Goal: Obtain resource: Download file/media

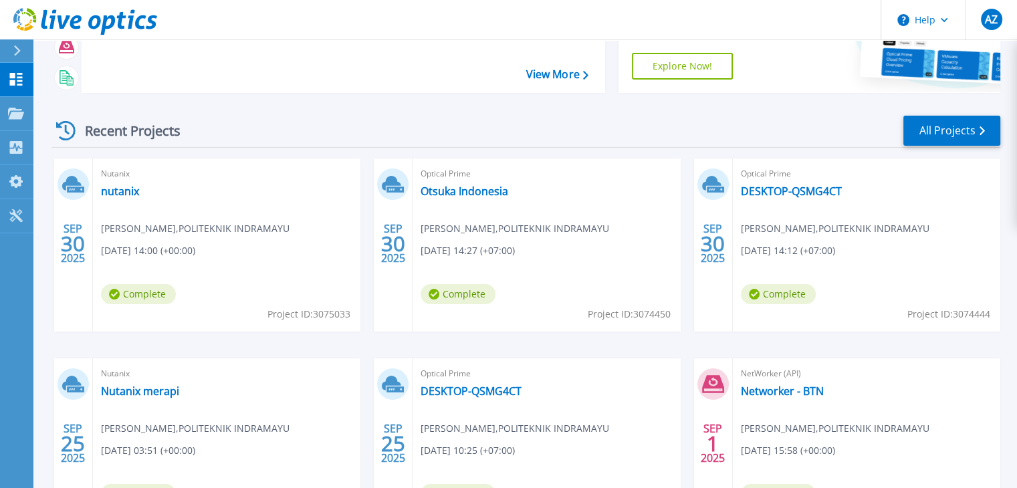
scroll to position [134, 0]
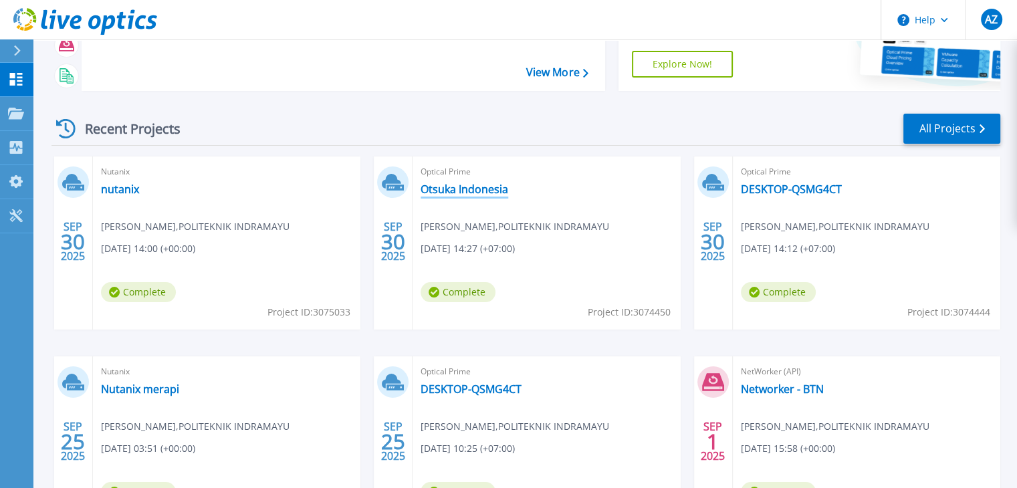
drag, startPoint x: 520, startPoint y: 188, endPoint x: 493, endPoint y: 190, distance: 26.8
click at [519, 189] on div "Optical Prime Otsuka Indonesia Ahmad Zulfikar , POLITEKNIK INDRAMAYU 09/30/2025…" at bounding box center [545, 242] width 267 height 173
click at [493, 190] on link "Otsuka Indonesia" at bounding box center [464, 188] width 88 height 13
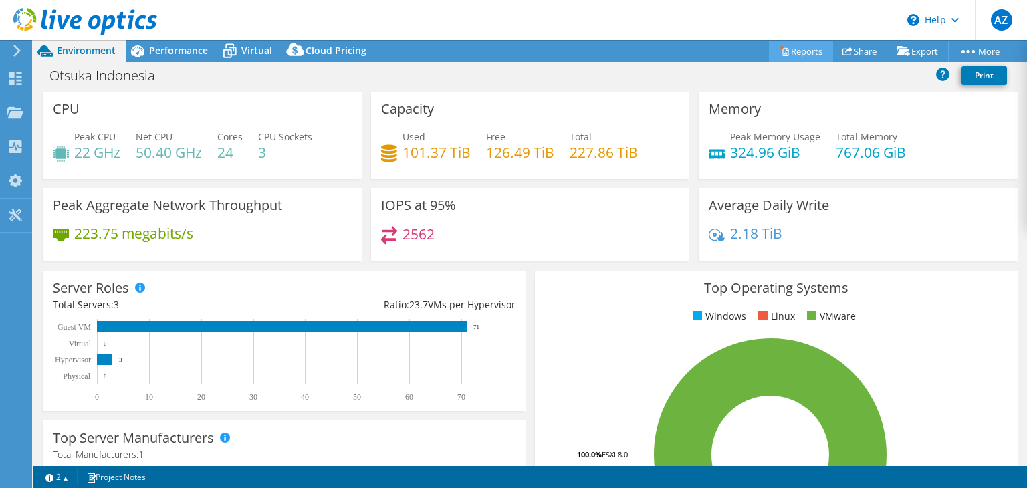
click at [797, 52] on link "Reports" at bounding box center [801, 51] width 64 height 21
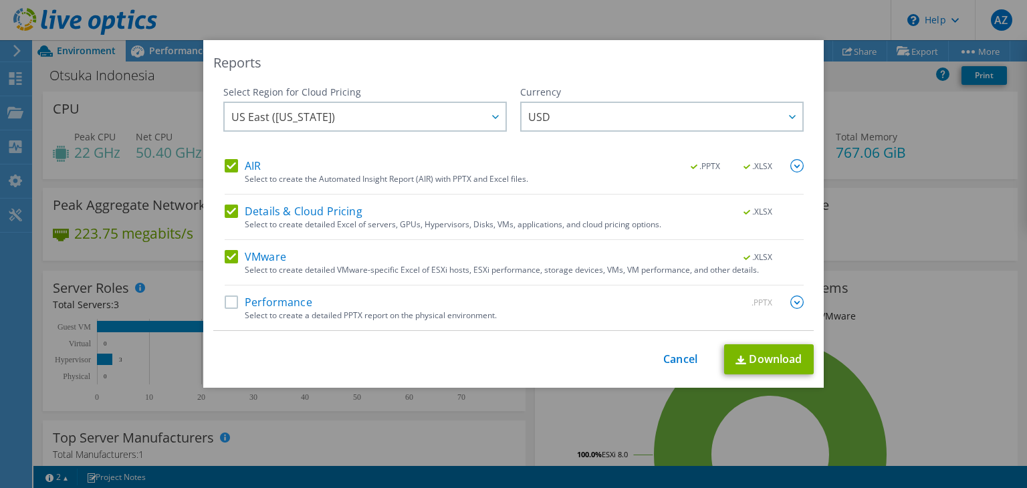
click at [215, 297] on div "Select Region for Cloud Pricing Asia Pacific (Hong Kong) Asia Pacific (Mumbai) …" at bounding box center [513, 208] width 600 height 245
click at [227, 301] on label "Performance" at bounding box center [269, 301] width 88 height 13
click at [0, 0] on input "Performance" at bounding box center [0, 0] width 0 height 0
click at [773, 370] on link "Download" at bounding box center [769, 359] width 90 height 30
click at [931, 259] on div "Reports Select Region for Cloud Pricing Asia Pacific (Hong Kong) Asia Pacific (…" at bounding box center [513, 244] width 1027 height 408
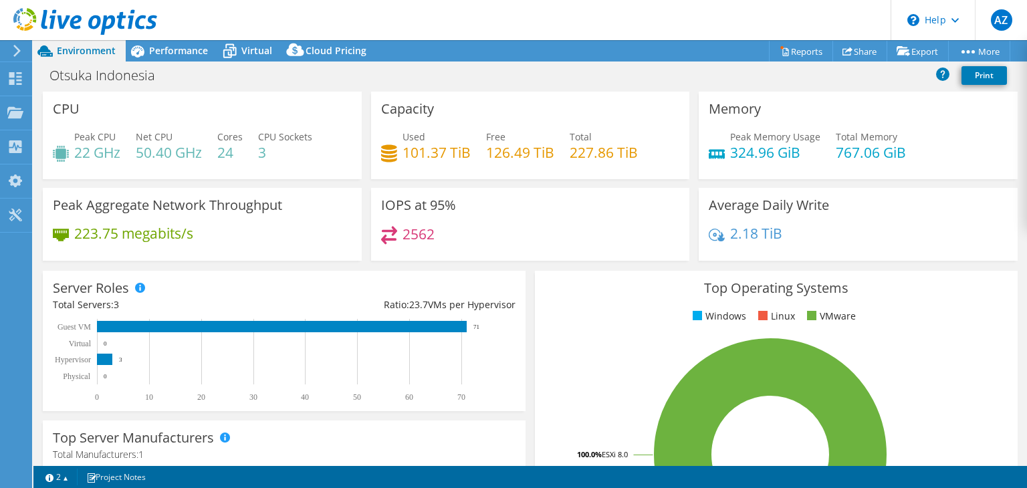
click at [382, 260] on div "IOPS at 95% 2562" at bounding box center [530, 224] width 319 height 73
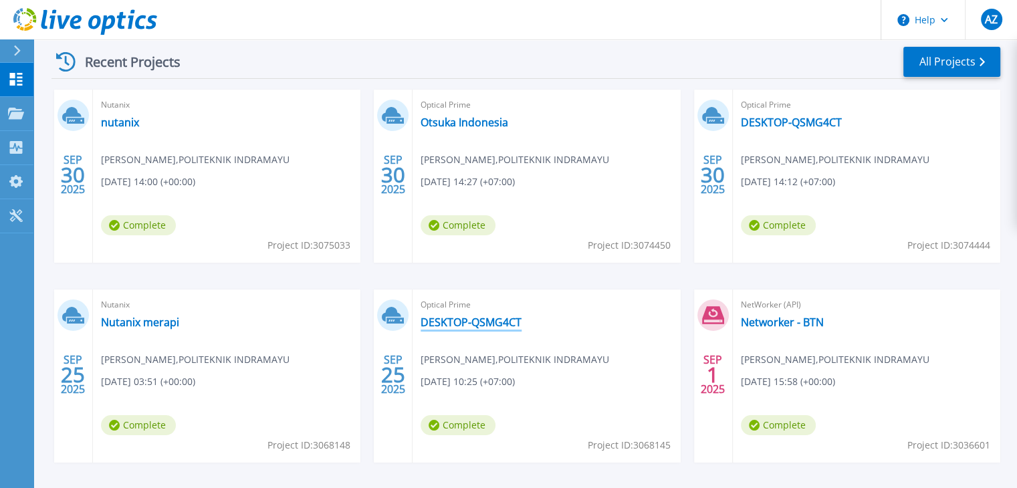
scroll to position [253, 0]
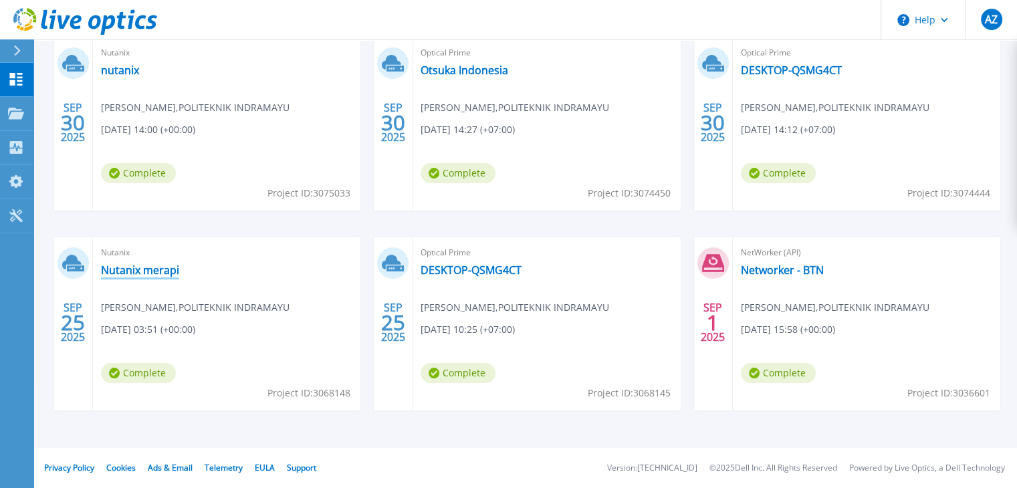
click at [132, 275] on link "Nutanix merapi" at bounding box center [140, 269] width 78 height 13
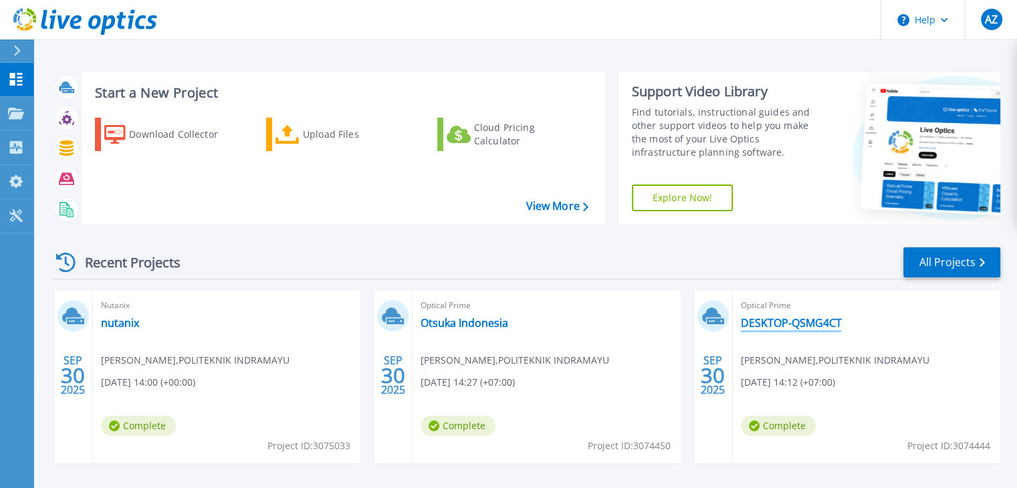
click at [775, 325] on link "DESKTOP-QSMG4CT" at bounding box center [791, 322] width 101 height 13
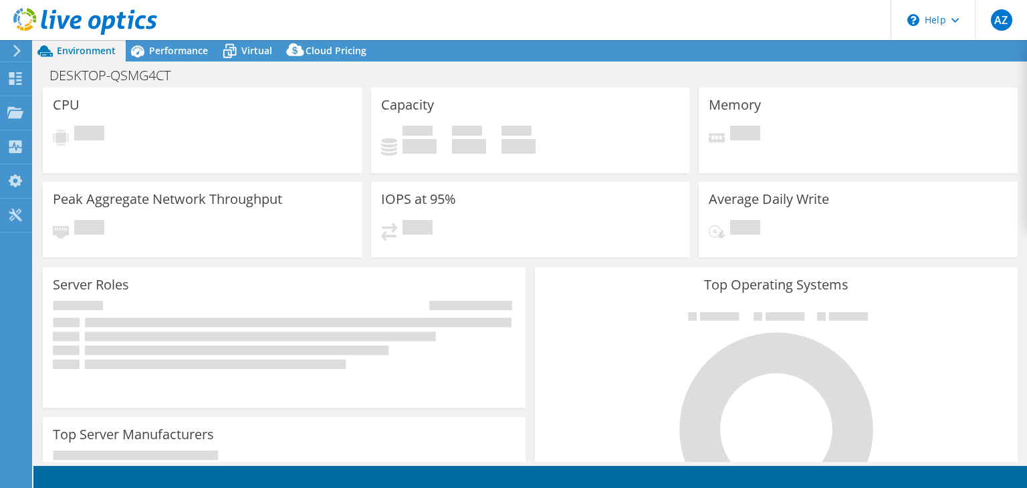
select select "USD"
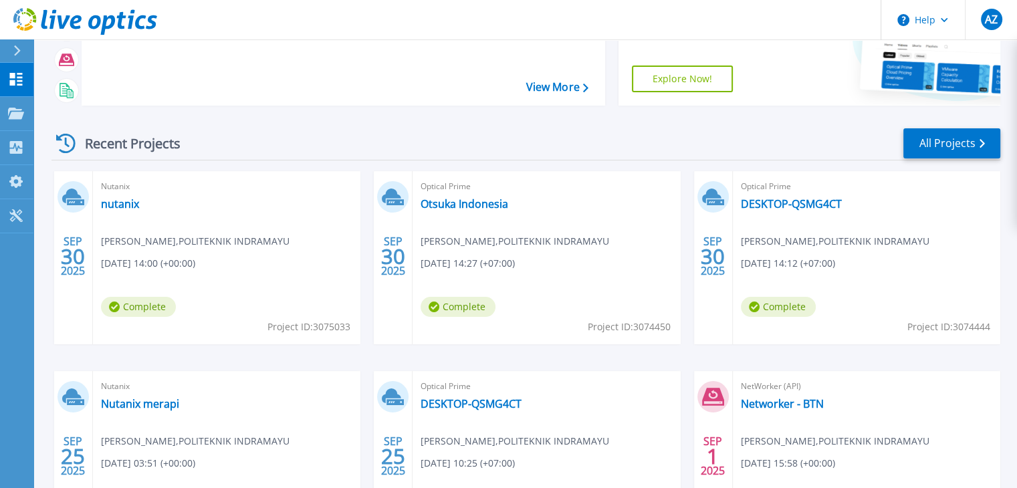
scroll to position [134, 0]
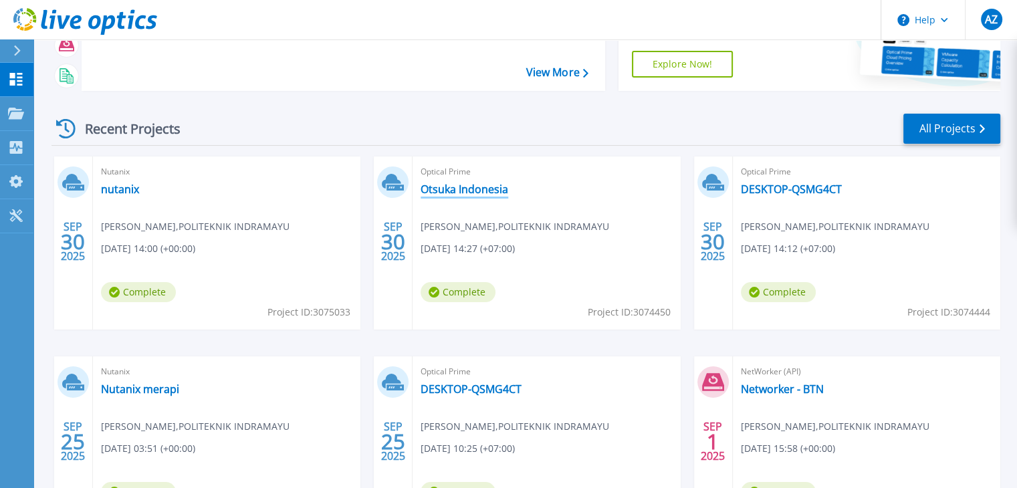
click at [475, 182] on link "Otsuka Indonesia" at bounding box center [464, 188] width 88 height 13
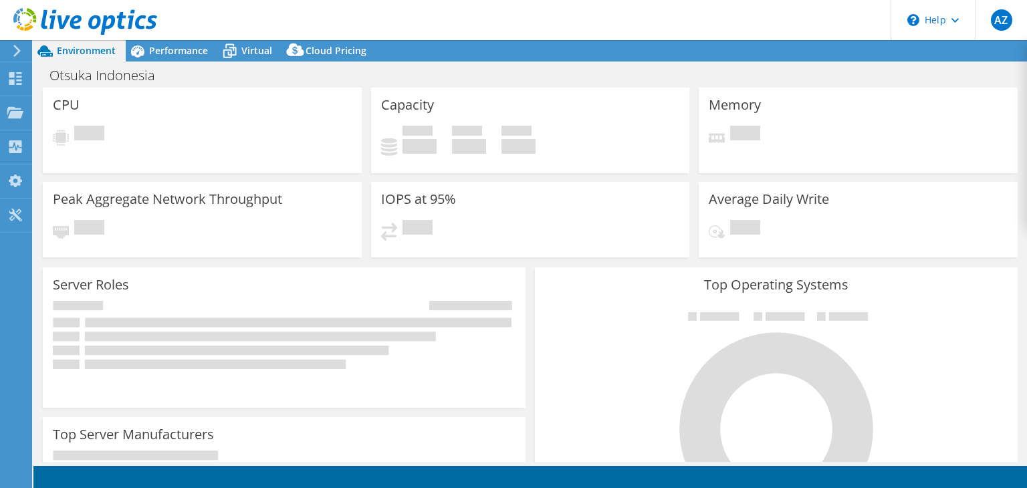
select select "USD"
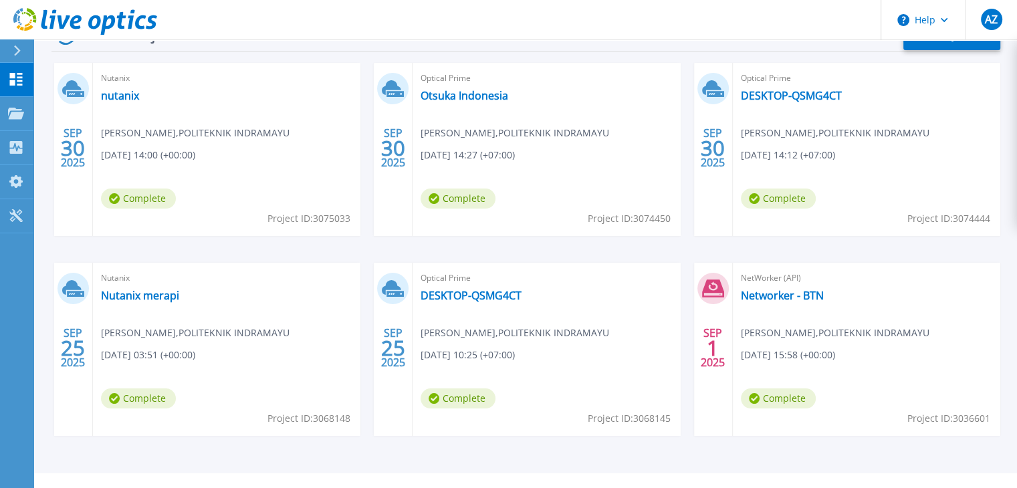
scroll to position [253, 0]
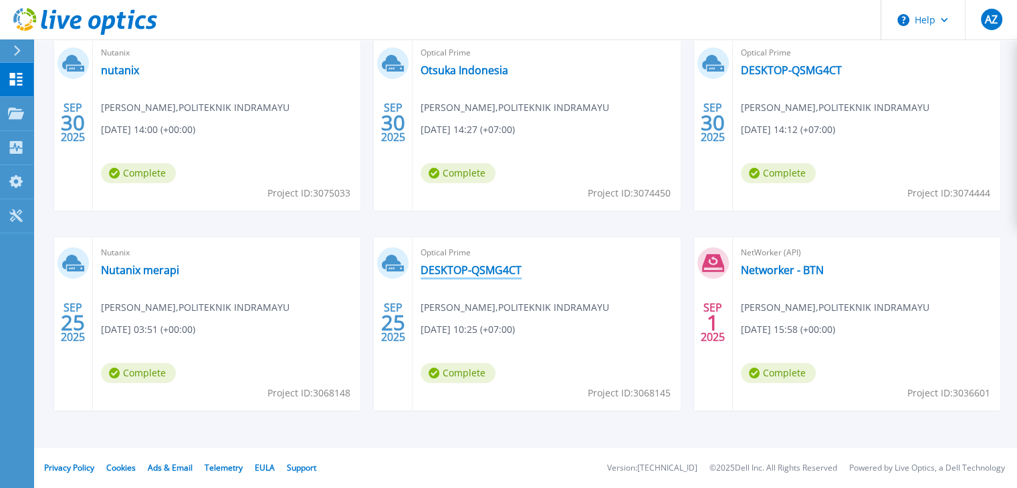
click at [476, 271] on link "DESKTOP-QSMG4CT" at bounding box center [470, 269] width 101 height 13
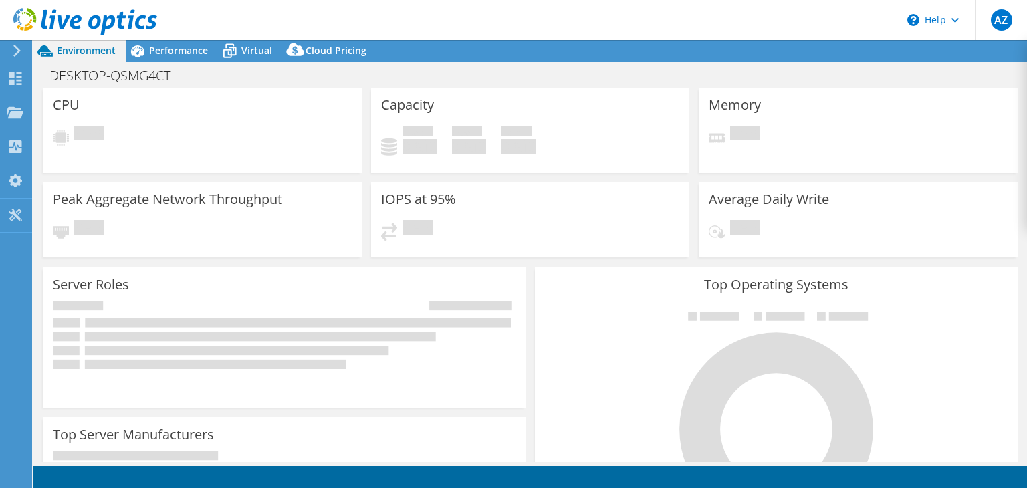
select select "USD"
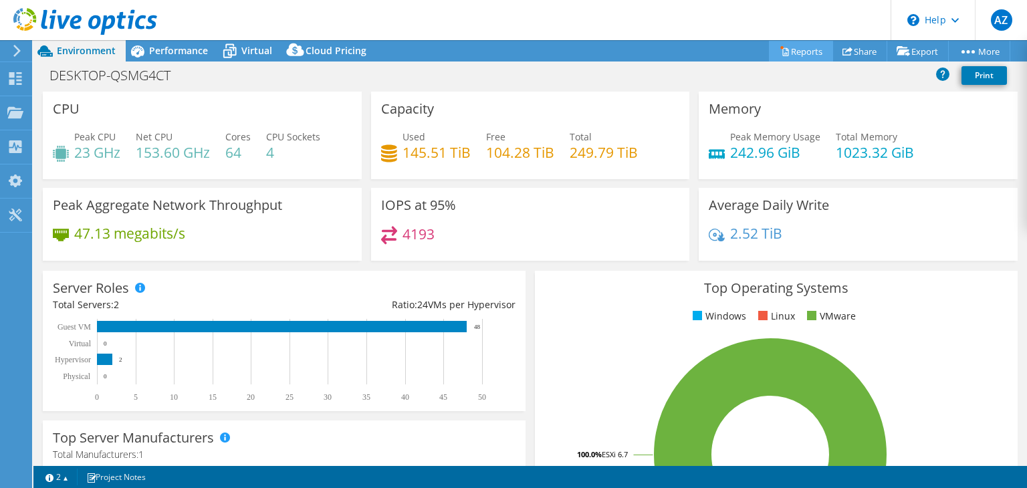
click at [806, 57] on link "Reports" at bounding box center [801, 51] width 64 height 21
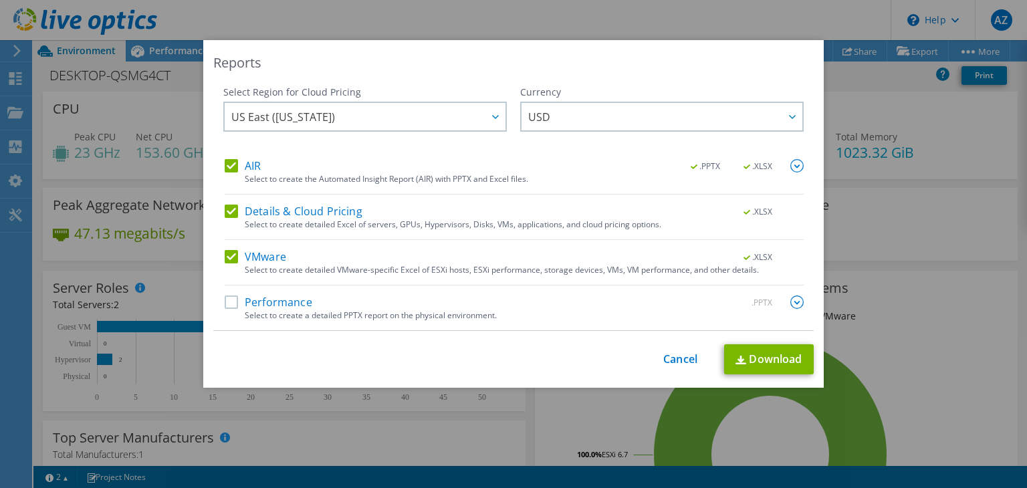
click at [229, 305] on label "Performance" at bounding box center [269, 301] width 88 height 13
click at [0, 0] on input "Performance" at bounding box center [0, 0] width 0 height 0
click at [773, 360] on link "Download" at bounding box center [769, 359] width 90 height 30
